Goal: Transaction & Acquisition: Book appointment/travel/reservation

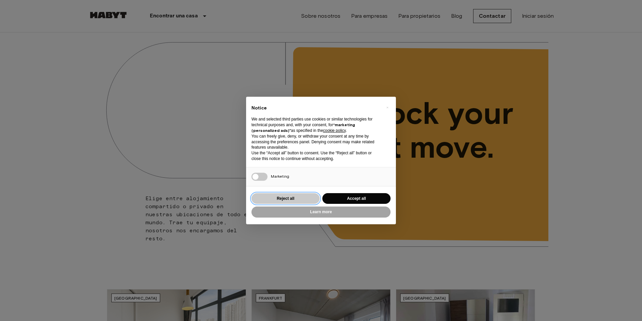
drag, startPoint x: 282, startPoint y: 194, endPoint x: 49, endPoint y: 199, distance: 233.4
click at [280, 195] on button "Reject all" at bounding box center [285, 198] width 68 height 11
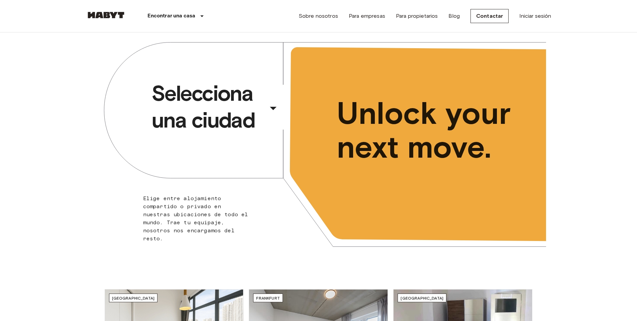
click at [275, 111] on div "​" at bounding box center [282, 114] width 69 height 14
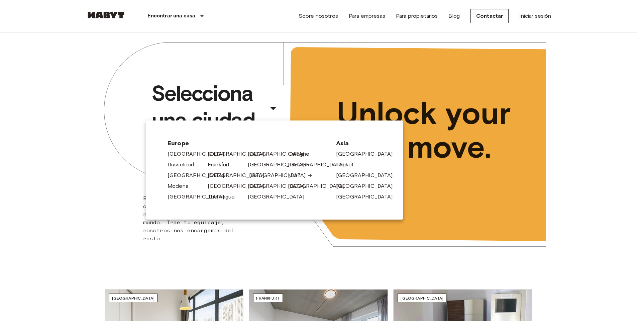
click at [257, 172] on link "[GEOGRAPHIC_DATA]" at bounding box center [281, 175] width 64 height 8
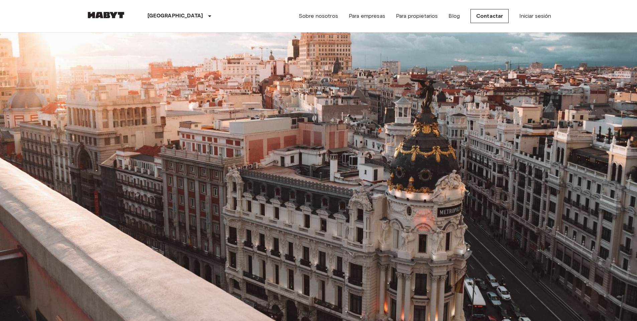
click at [106, 65] on input "Move-in date" at bounding box center [109, 64] width 47 height 7
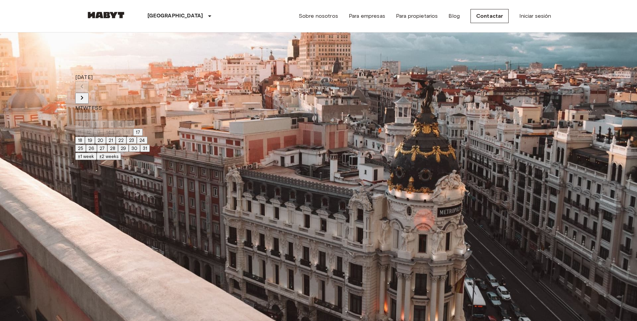
click at [86, 94] on icon "Next month" at bounding box center [82, 98] width 8 height 8
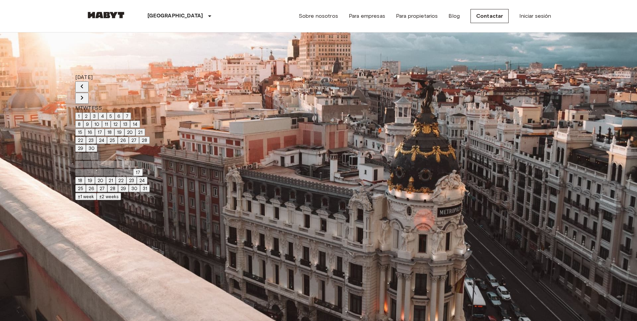
click at [86, 94] on icon "Next month" at bounding box center [82, 98] width 8 height 8
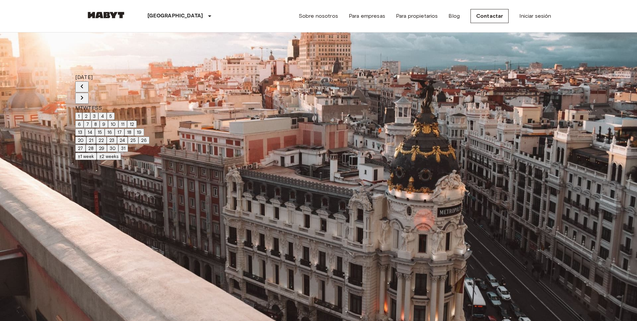
click at [86, 94] on icon "Next month" at bounding box center [82, 98] width 8 height 8
click at [82, 112] on button "1" at bounding box center [78, 115] width 7 height 7
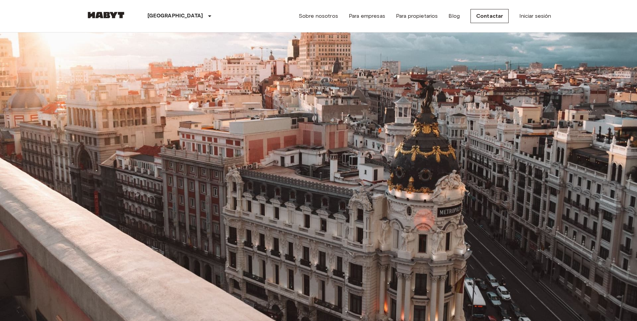
click at [162, 51] on button "tune" at bounding box center [155, 45] width 13 height 11
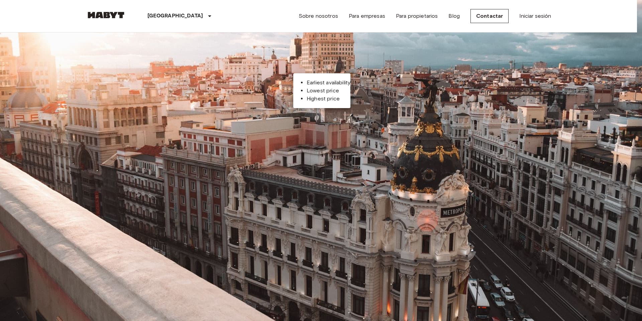
click at [315, 90] on li "Lowest price" at bounding box center [329, 91] width 44 height 8
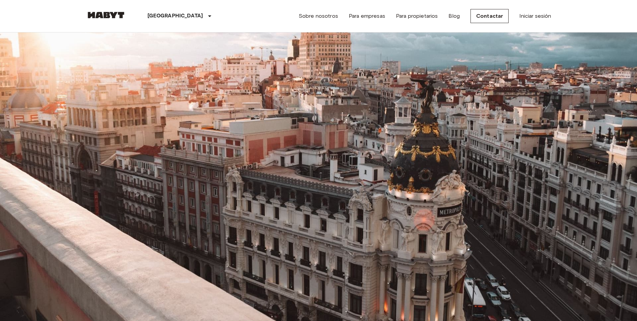
click at [159, 49] on icon "tune" at bounding box center [155, 45] width 8 height 8
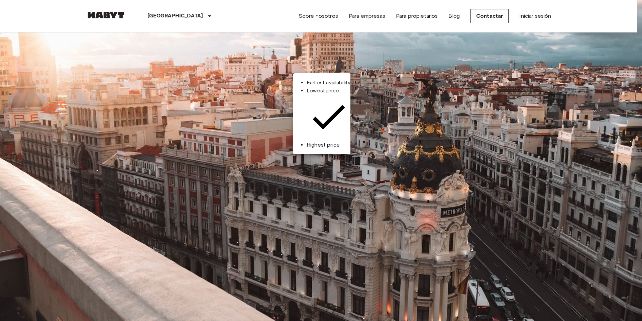
click at [68, 94] on div at bounding box center [321, 160] width 642 height 321
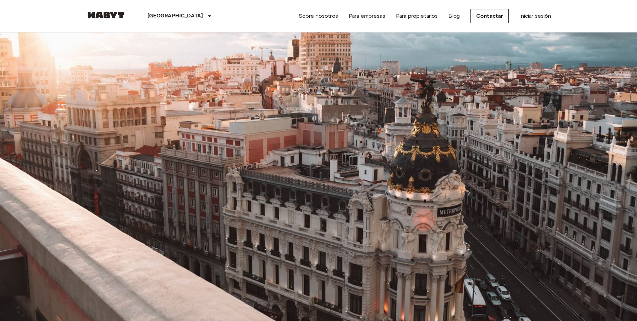
click at [158, 98] on input "Max price" at bounding box center [122, 104] width 72 height 13
click at [133, 66] on input "**********" at bounding box center [109, 64] width 47 height 7
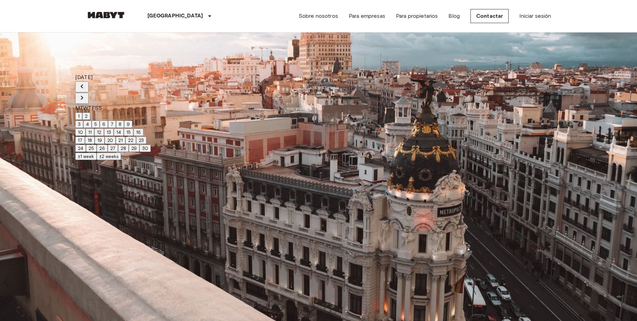
click at [86, 83] on icon "Previous month" at bounding box center [82, 86] width 8 height 8
click at [82, 112] on button "1" at bounding box center [78, 115] width 7 height 7
type input "**********"
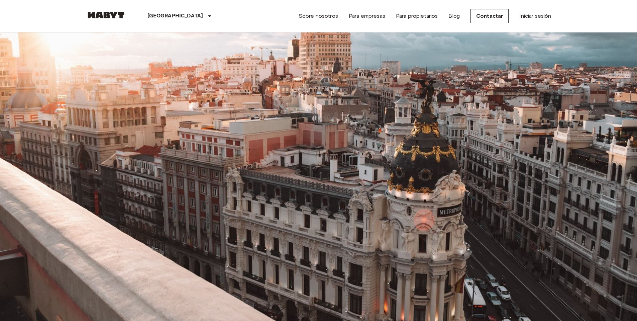
drag, startPoint x: 122, startPoint y: 171, endPoint x: 87, endPoint y: 180, distance: 35.8
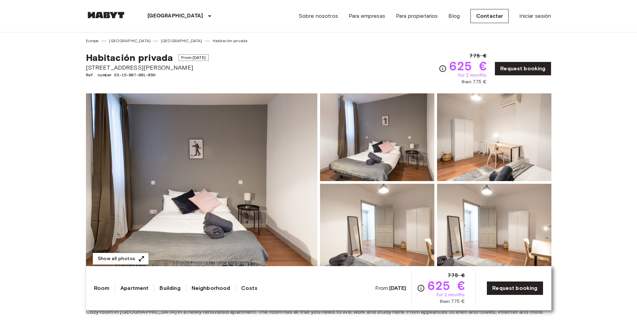
click at [218, 156] on img at bounding box center [201, 182] width 231 height 178
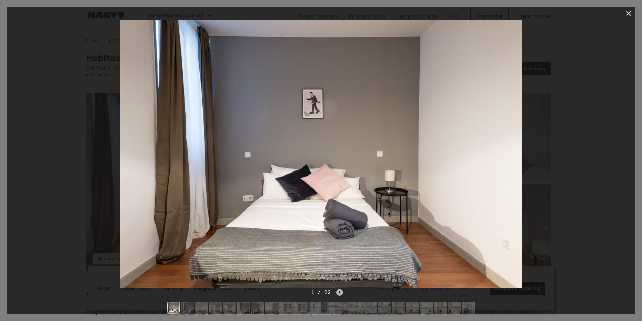
click at [340, 290] on icon "Next image" at bounding box center [339, 291] width 7 height 7
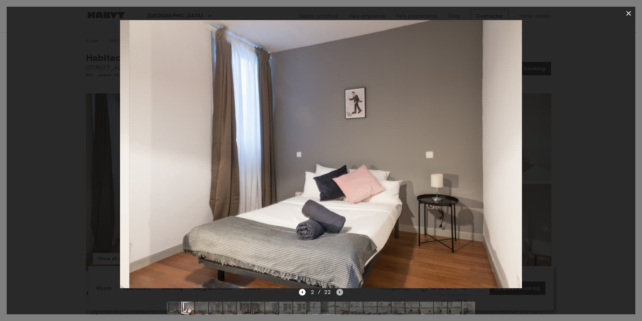
click at [340, 290] on icon "Next image" at bounding box center [339, 291] width 7 height 7
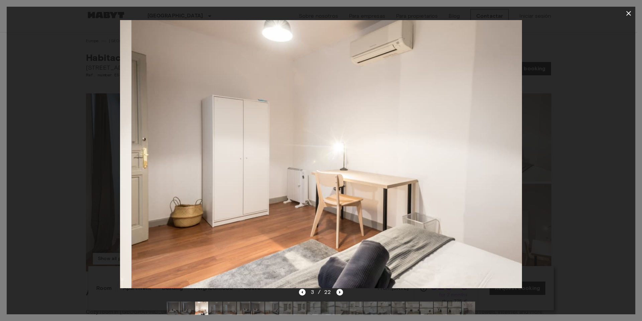
click at [340, 290] on icon "Next image" at bounding box center [339, 291] width 7 height 7
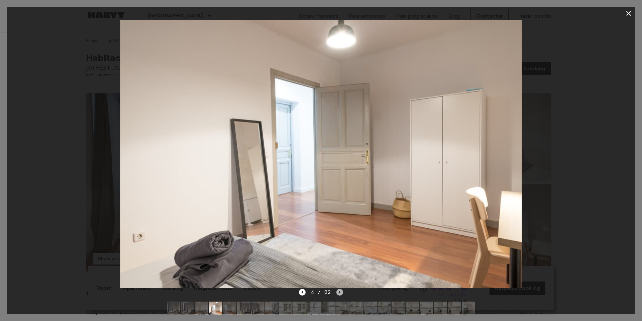
click at [340, 290] on icon "Next image" at bounding box center [339, 291] width 7 height 7
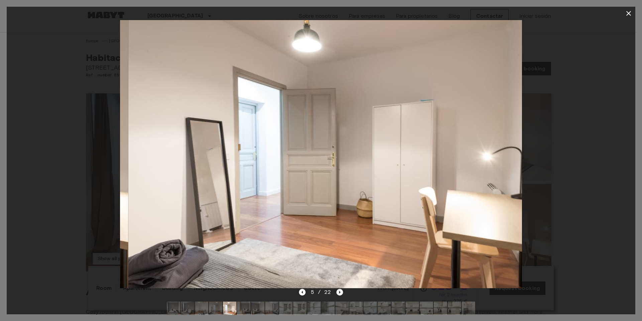
click at [340, 290] on icon "Next image" at bounding box center [339, 291] width 7 height 7
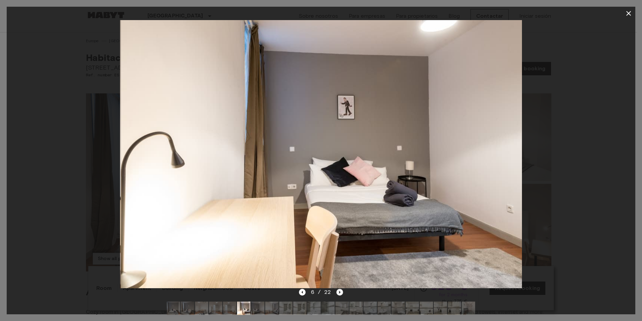
click at [340, 290] on icon "Next image" at bounding box center [339, 291] width 7 height 7
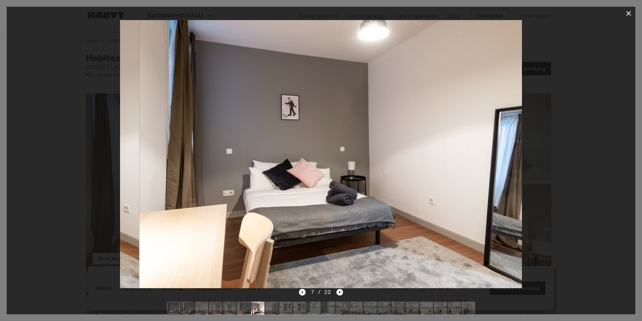
click at [340, 290] on icon "Next image" at bounding box center [339, 291] width 7 height 7
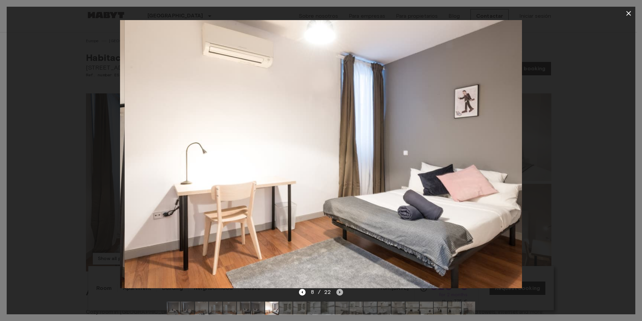
click at [340, 290] on icon "Next image" at bounding box center [339, 291] width 7 height 7
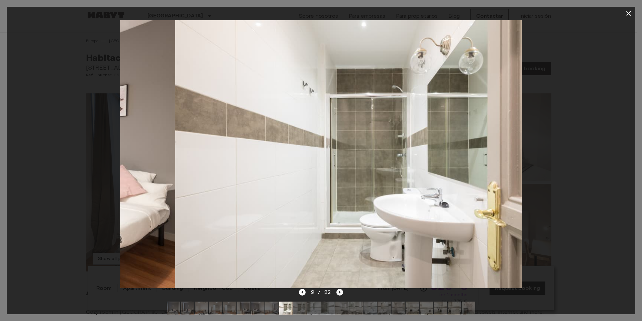
click at [340, 290] on icon "Next image" at bounding box center [339, 291] width 7 height 7
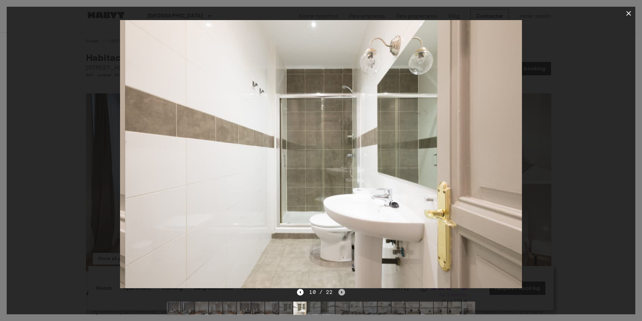
click at [340, 290] on icon "Next image" at bounding box center [341, 291] width 7 height 7
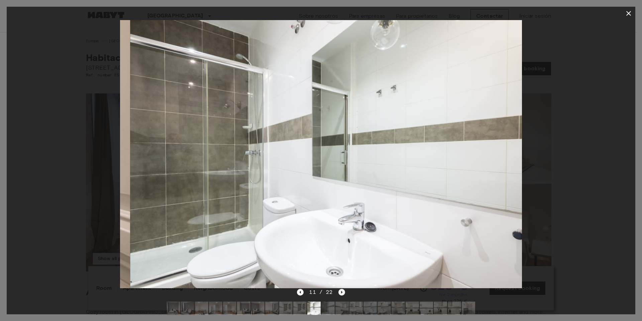
click at [340, 290] on icon "Next image" at bounding box center [341, 291] width 7 height 7
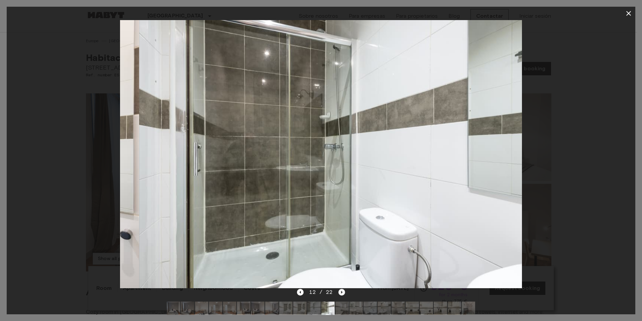
click at [340, 290] on icon "Next image" at bounding box center [341, 291] width 7 height 7
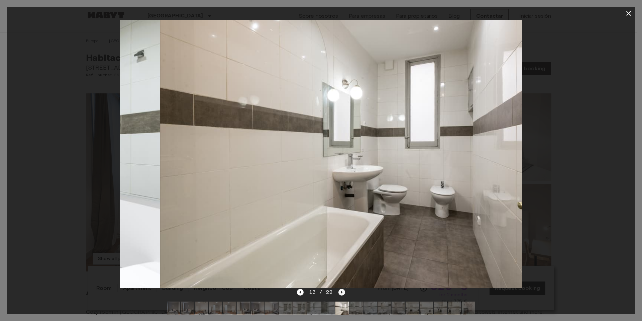
click at [340, 290] on icon "Next image" at bounding box center [341, 291] width 7 height 7
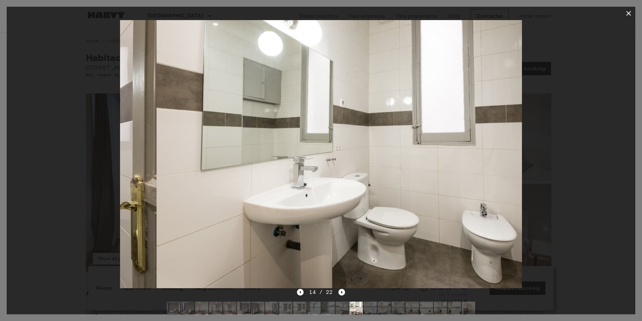
click at [340, 290] on icon "Next image" at bounding box center [341, 291] width 7 height 7
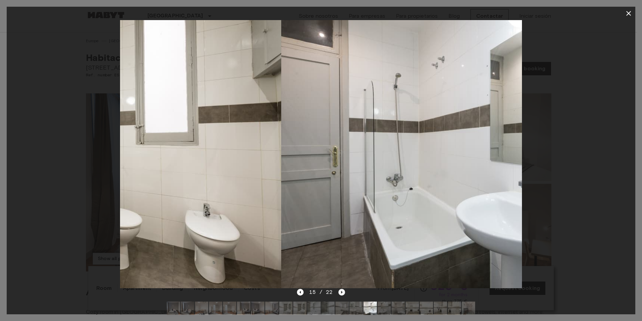
click at [340, 290] on icon "Next image" at bounding box center [341, 291] width 7 height 7
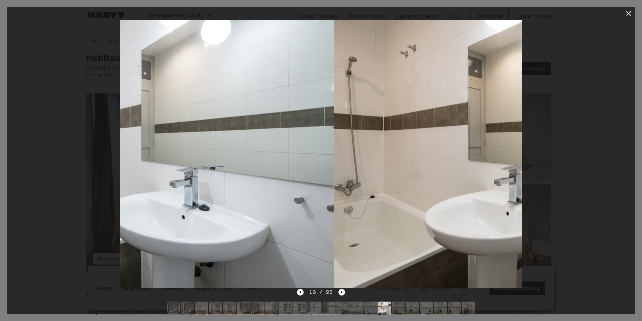
click at [340, 290] on icon "Next image" at bounding box center [341, 291] width 7 height 7
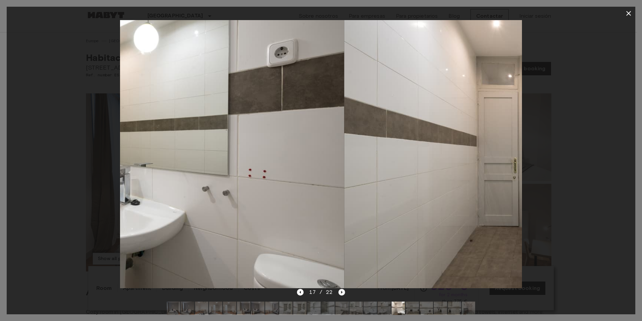
click at [340, 290] on icon "Next image" at bounding box center [341, 291] width 7 height 7
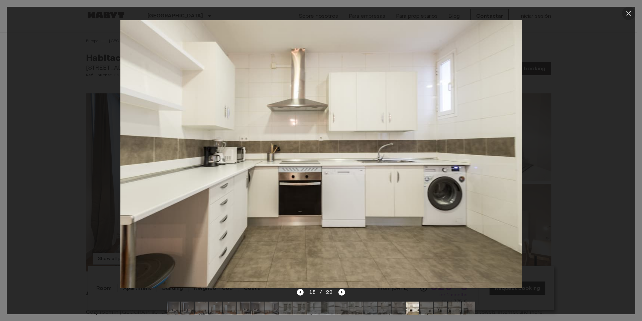
drag, startPoint x: 627, startPoint y: 14, endPoint x: 558, endPoint y: 82, distance: 97.4
click at [627, 14] on icon "button" at bounding box center [628, 13] width 5 height 5
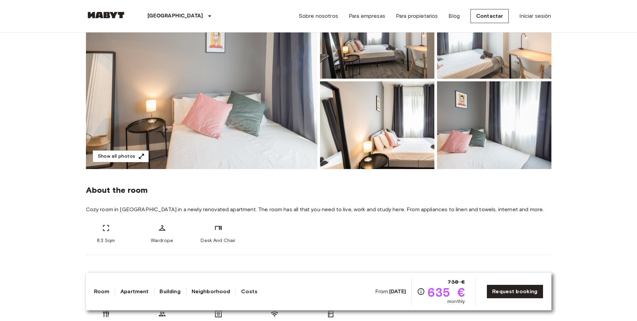
scroll to position [201, 0]
